Goal: Task Accomplishment & Management: Manage account settings

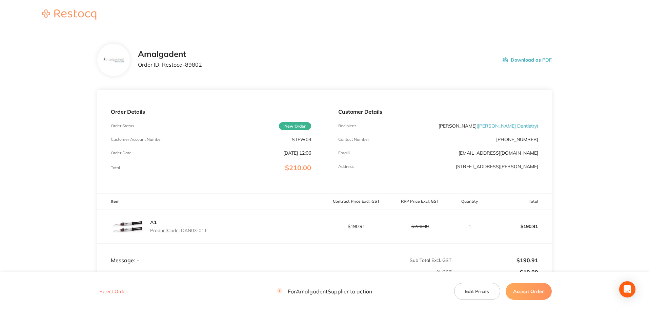
click at [43, 121] on main "Amalgadent Order ID: Restocq- 89802 Download as PDF Order Details Order Status …" at bounding box center [324, 200] width 649 height 340
drag, startPoint x: 177, startPoint y: 64, endPoint x: 162, endPoint y: 64, distance: 14.6
click at [162, 64] on div "Amalgadent Order ID: Restocq- 89802 Download as PDF" at bounding box center [345, 59] width 414 height 21
copy p "Restocq- 89802"
click at [61, 111] on main "Amalgadent Order ID: Restocq- 89802 Download as PDF Order Details Order Status …" at bounding box center [324, 200] width 649 height 340
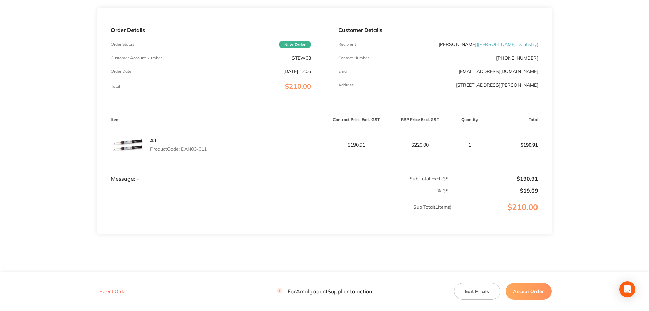
scroll to position [90, 0]
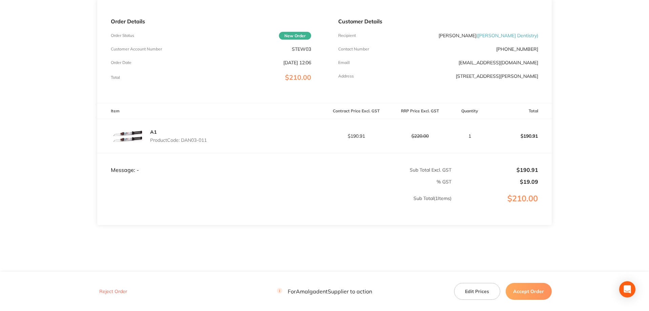
drag, startPoint x: 220, startPoint y: 136, endPoint x: 205, endPoint y: 143, distance: 16.7
click at [202, 141] on div "A1 Product Code: DAN03-011" at bounding box center [210, 136] width 227 height 34
drag, startPoint x: 183, startPoint y: 141, endPoint x: 207, endPoint y: 138, distance: 25.0
click at [210, 136] on div "A1 Product Code: DAN03-011" at bounding box center [210, 136] width 227 height 34
copy p "DAN03-011"
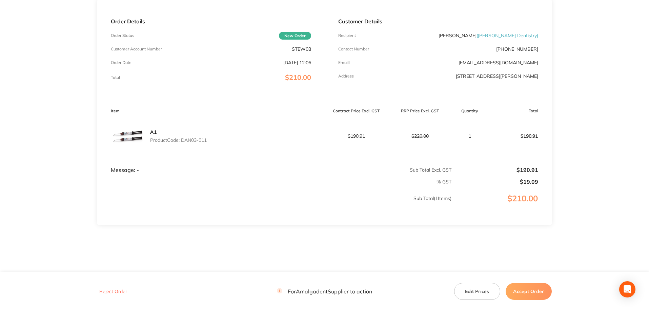
click at [469, 171] on p "$190.91" at bounding box center [495, 170] width 86 height 6
click at [474, 289] on button "Edit Prices" at bounding box center [477, 291] width 46 height 17
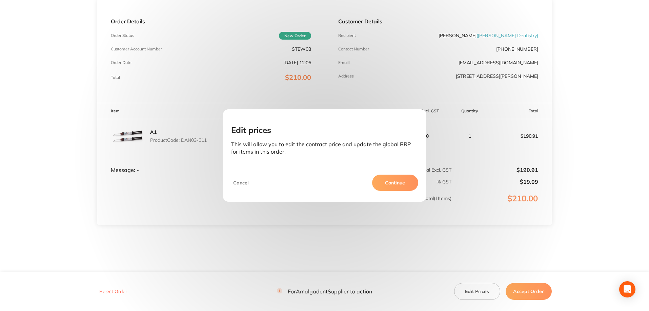
click at [394, 187] on button "Continue" at bounding box center [395, 183] width 46 height 16
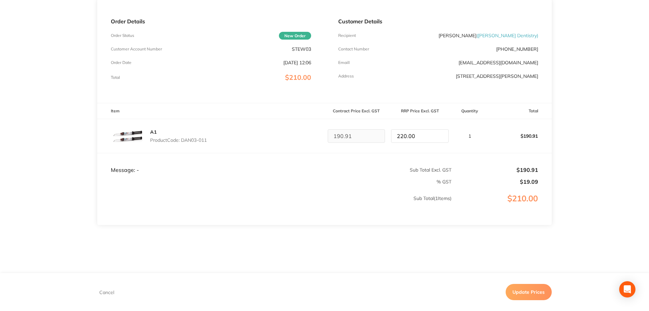
click at [482, 194] on p "$210.00" at bounding box center [501, 205] width 99 height 23
click at [544, 99] on div "Customer Details Recipient George Abdelmalek ( Ashmore Dentistry ) Contact Numb…" at bounding box center [438, 51] width 227 height 104
drag, startPoint x: 428, startPoint y: 132, endPoint x: 357, endPoint y: 137, distance: 71.3
click at [428, 132] on input "220.00" at bounding box center [420, 136] width 58 height 14
click at [438, 137] on input "219" at bounding box center [420, 136] width 58 height 14
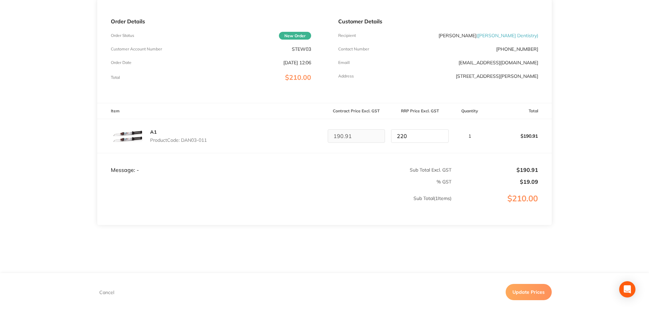
click at [442, 135] on input "220" at bounding box center [420, 136] width 58 height 14
type input "220.00"
click at [439, 192] on td "Sub Total ( 1 Items)" at bounding box center [274, 206] width 354 height 40
click at [110, 291] on button "Cancel" at bounding box center [106, 292] width 19 height 6
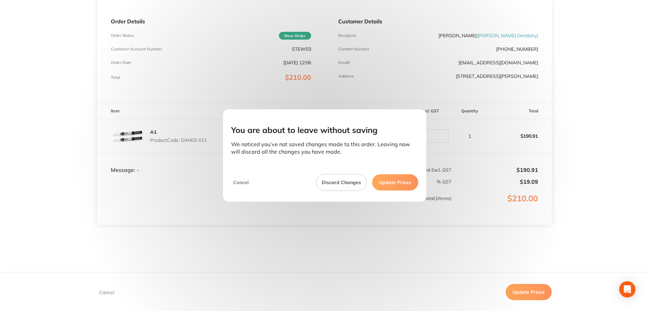
click at [341, 184] on button "Discard Changes" at bounding box center [341, 182] width 51 height 17
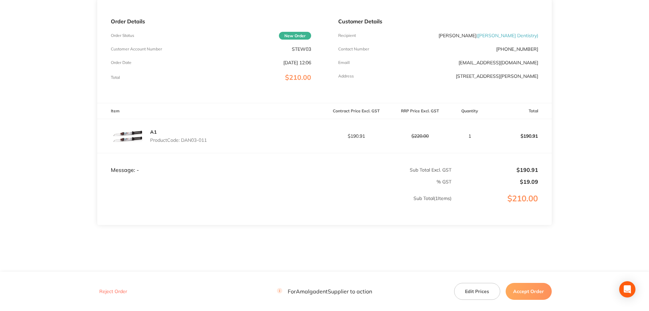
click at [362, 134] on p "$190.91" at bounding box center [356, 136] width 63 height 5
click at [351, 136] on p "$190.91" at bounding box center [356, 136] width 63 height 5
click at [532, 291] on button "Accept Order" at bounding box center [529, 291] width 46 height 17
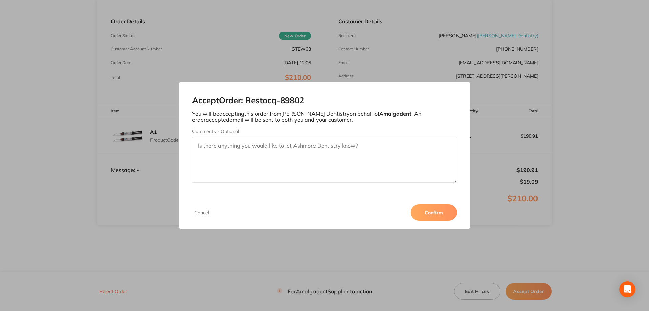
click at [229, 149] on textarea "Comments - Optional" at bounding box center [324, 160] width 265 height 46
drag, startPoint x: 311, startPoint y: 146, endPoint x: 344, endPoint y: 146, distance: 32.2
click at [312, 146] on textarea "please note price is $220 each or if buying 3+ reduces to $200 each!" at bounding box center [324, 160] width 265 height 46
click at [399, 146] on textarea "please note price is $220 each or if buying 3+ price reduces to $200 each!" at bounding box center [324, 160] width 265 height 46
type textarea "please note price is $220 each or if buying 3+ price reduces to $200 each!"
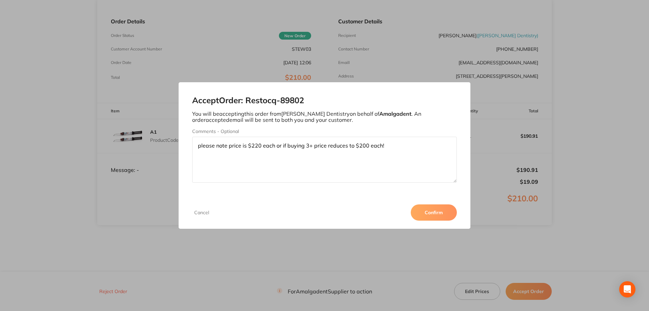
click at [430, 215] on button "Confirm" at bounding box center [434, 213] width 46 height 16
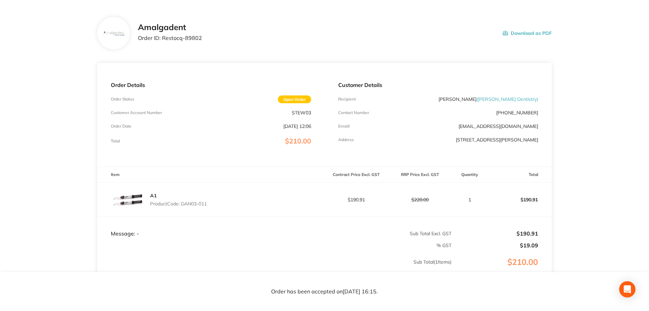
scroll to position [0, 0]
